Goal: Task Accomplishment & Management: Use online tool/utility

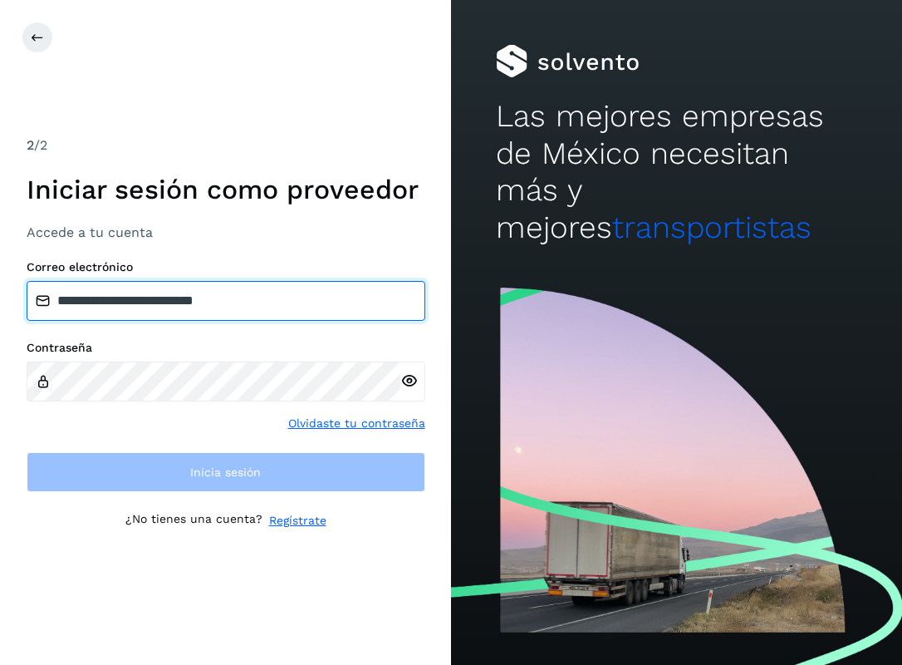
type input "**********"
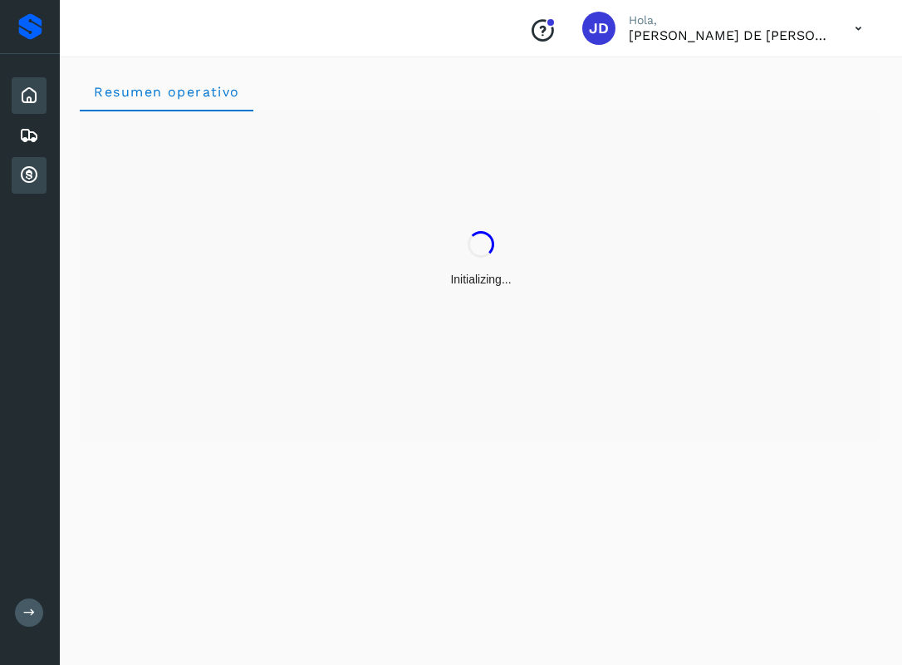
click at [39, 188] on div "Cuentas por cobrar" at bounding box center [29, 175] width 35 height 37
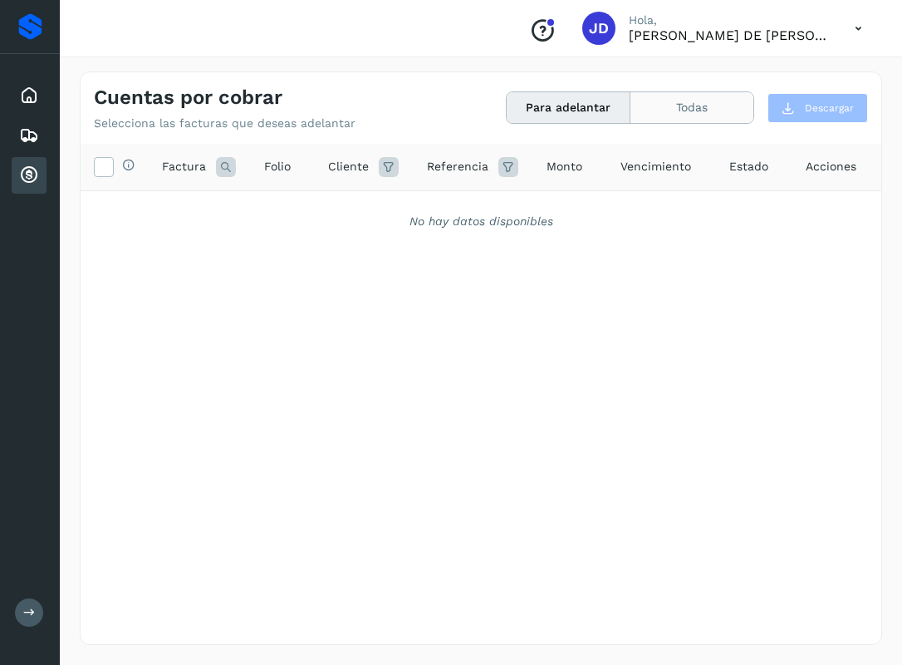
click at [723, 118] on button "Todas" at bounding box center [691, 107] width 123 height 31
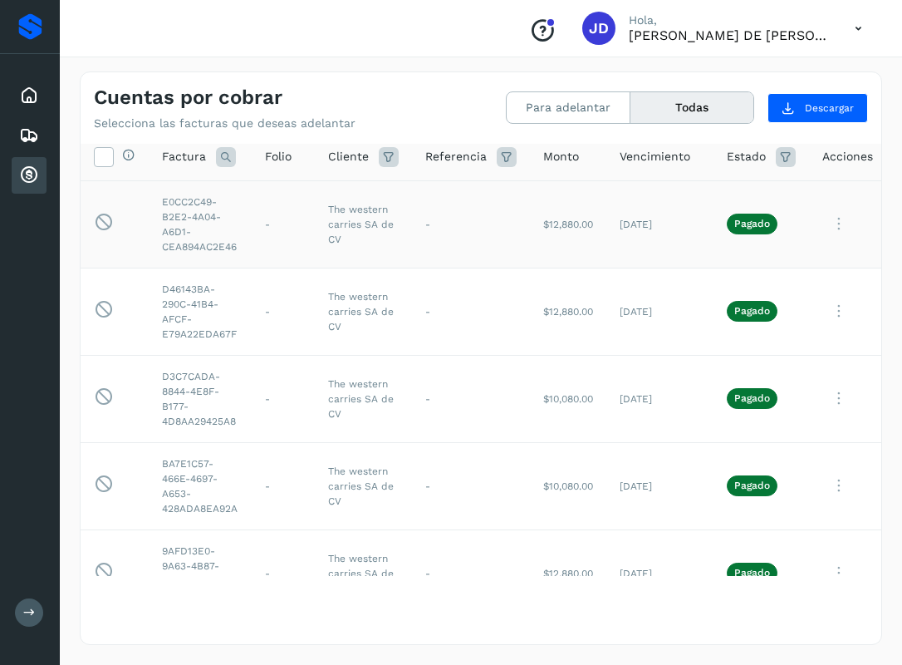
scroll to position [17, 0]
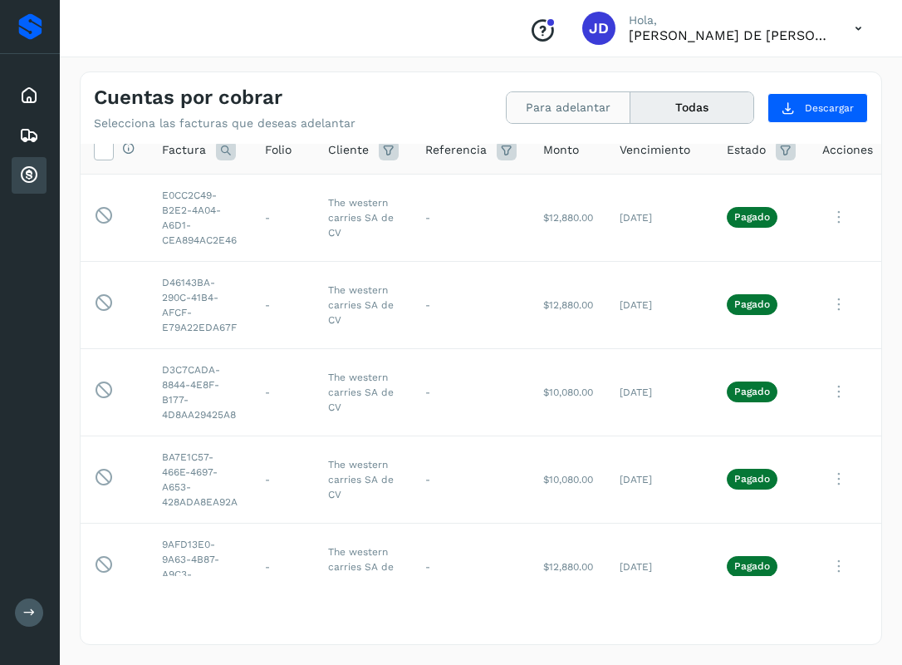
click at [563, 100] on button "Para adelantar" at bounding box center [569, 107] width 124 height 31
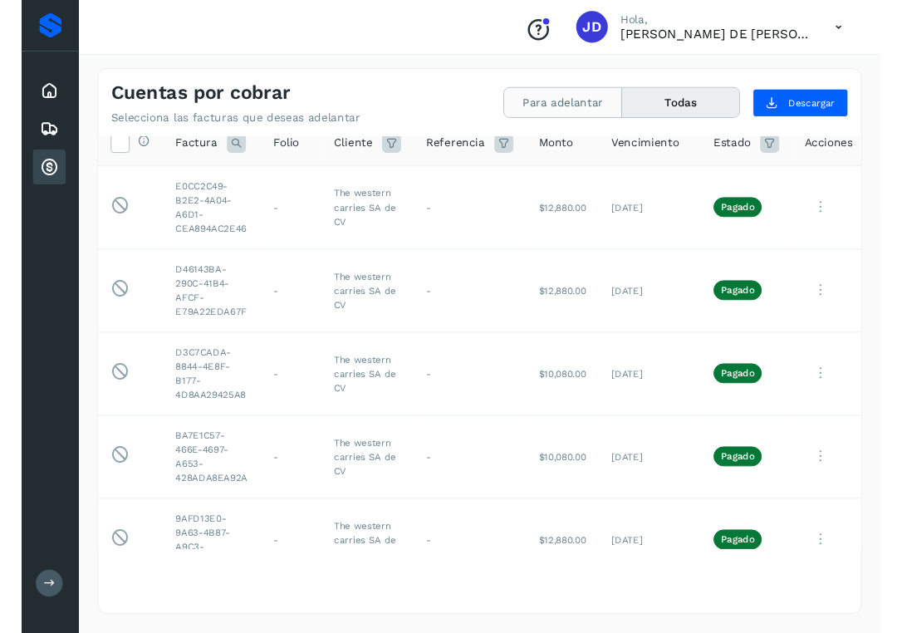
scroll to position [0, 0]
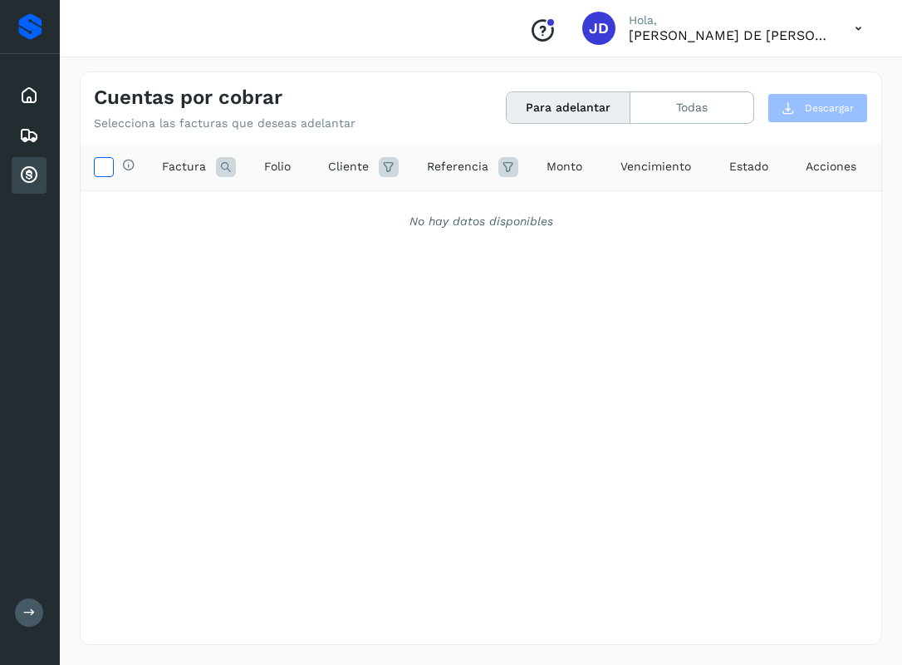
click at [105, 170] on icon at bounding box center [103, 165] width 17 height 17
click at [29, 141] on icon at bounding box center [29, 135] width 20 height 20
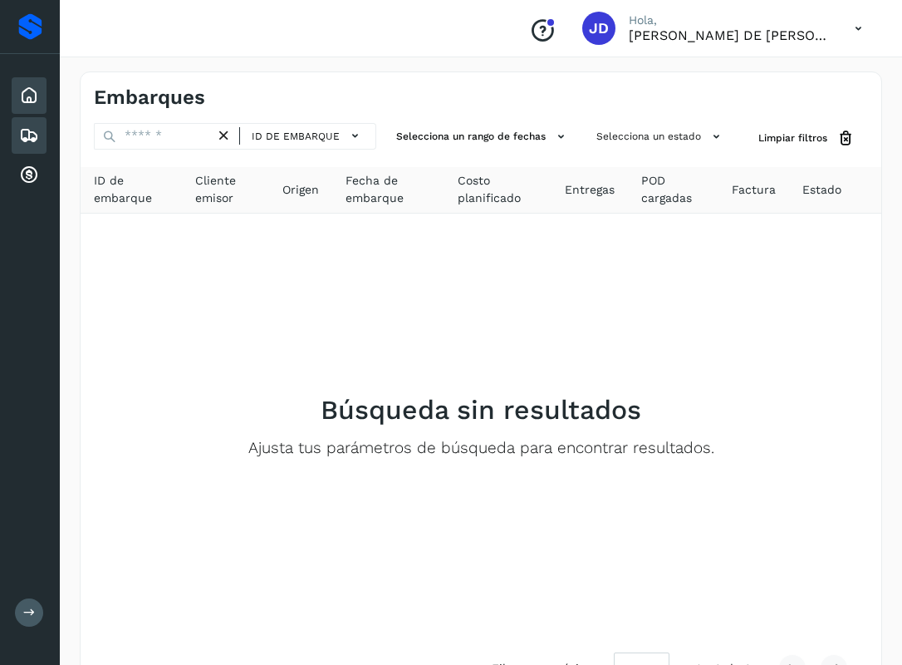
click at [22, 106] on div "Inicio" at bounding box center [29, 95] width 35 height 37
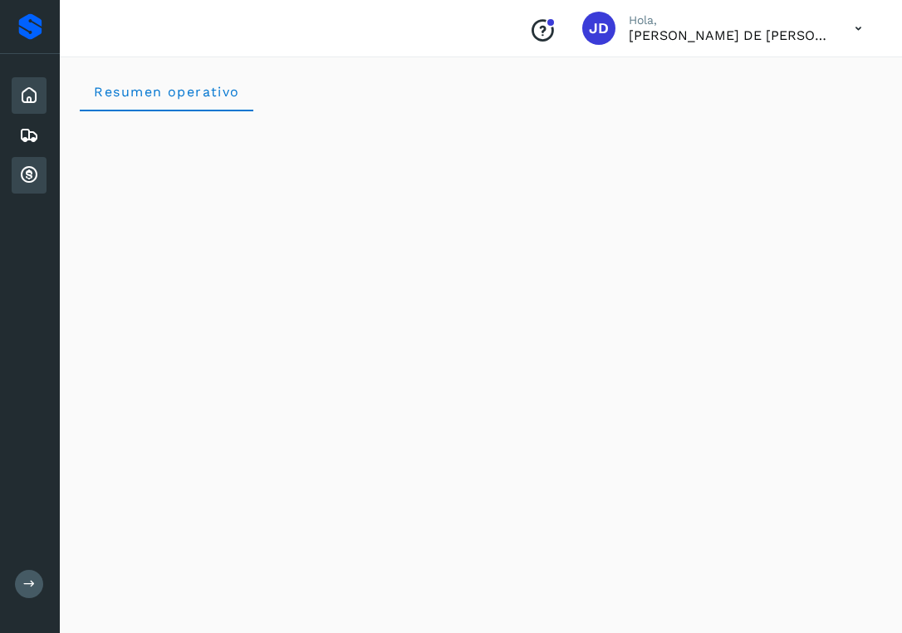
click at [35, 157] on div "Cuentas por cobrar" at bounding box center [29, 175] width 35 height 37
